Goal: Navigation & Orientation: Find specific page/section

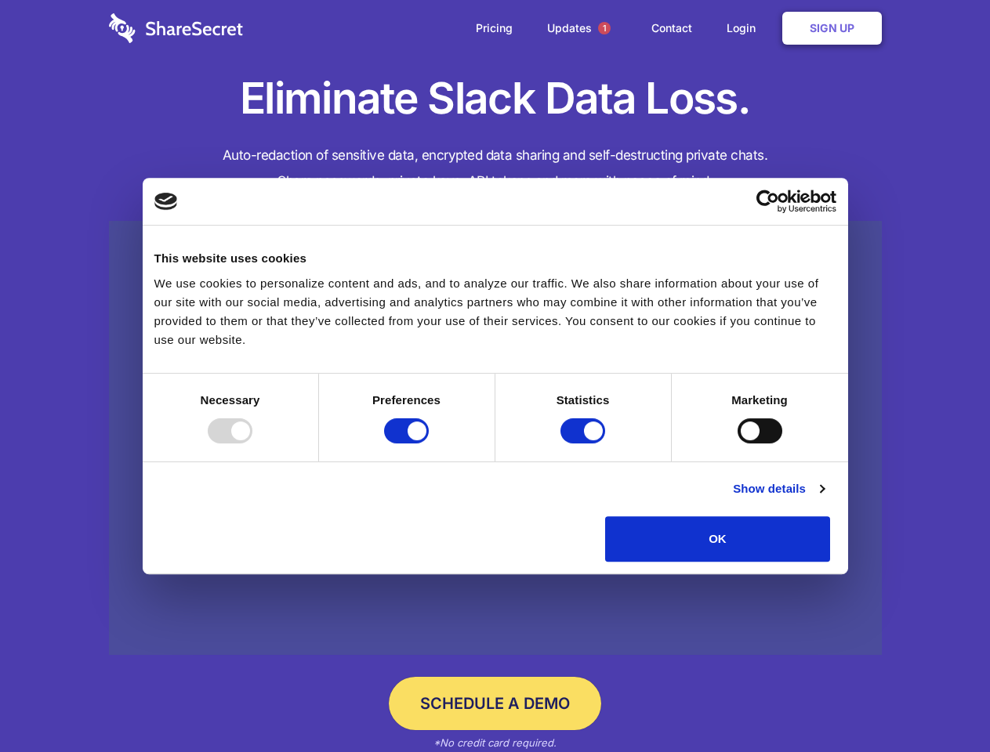
click at [252, 443] on div at bounding box center [230, 430] width 45 height 25
click at [429, 443] on input "Preferences" at bounding box center [406, 430] width 45 height 25
checkbox input "false"
click at [585, 443] on input "Statistics" at bounding box center [582, 430] width 45 height 25
checkbox input "false"
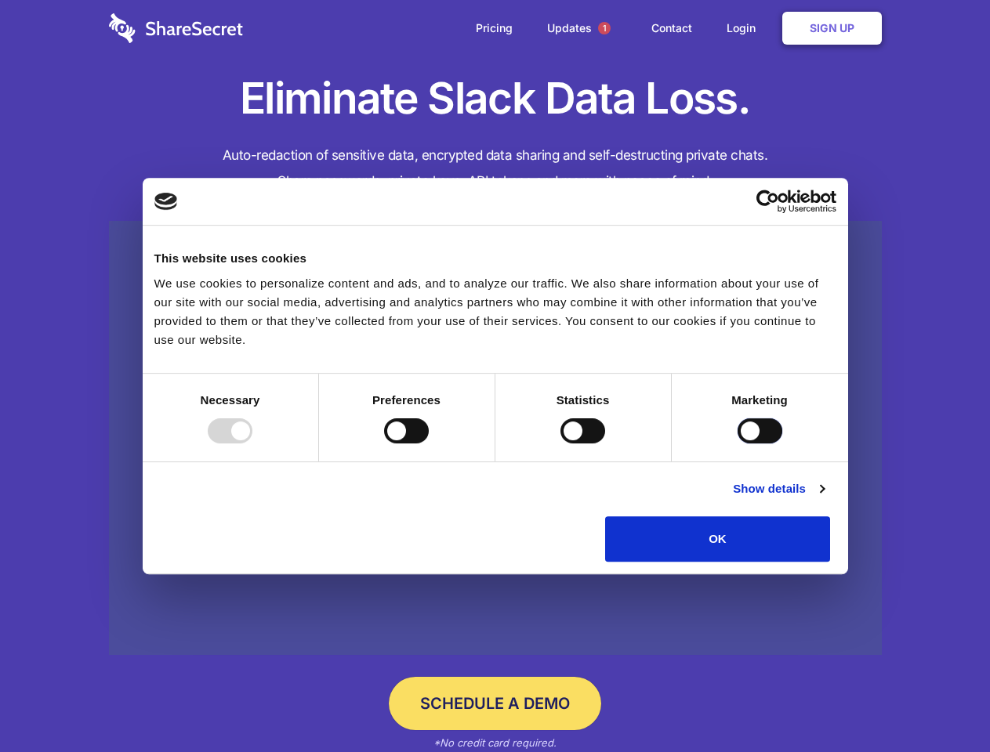
click at [737, 443] on input "Marketing" at bounding box center [759, 430] width 45 height 25
checkbox input "true"
click at [823, 498] on link "Show details" at bounding box center [778, 489] width 91 height 19
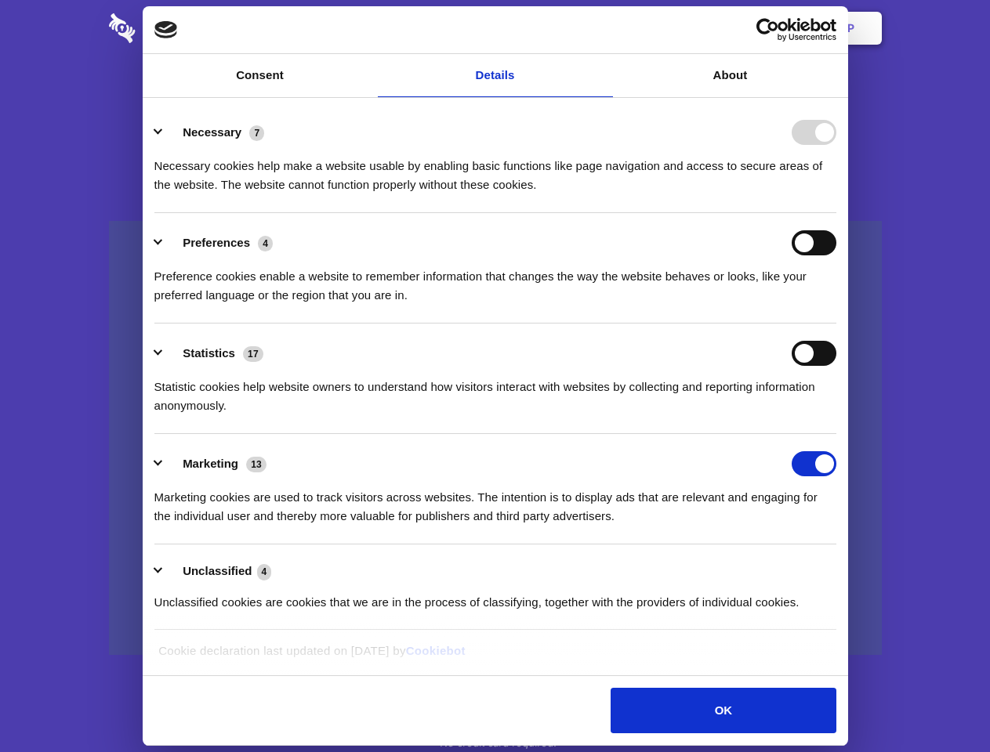
click at [843, 567] on ul "Necessary 7 Necessary cookies help make a website usable by enabling basic func…" at bounding box center [495, 367] width 697 height 528
click at [603, 28] on span "1" at bounding box center [604, 28] width 13 height 13
